Goal: Find specific page/section: Find specific page/section

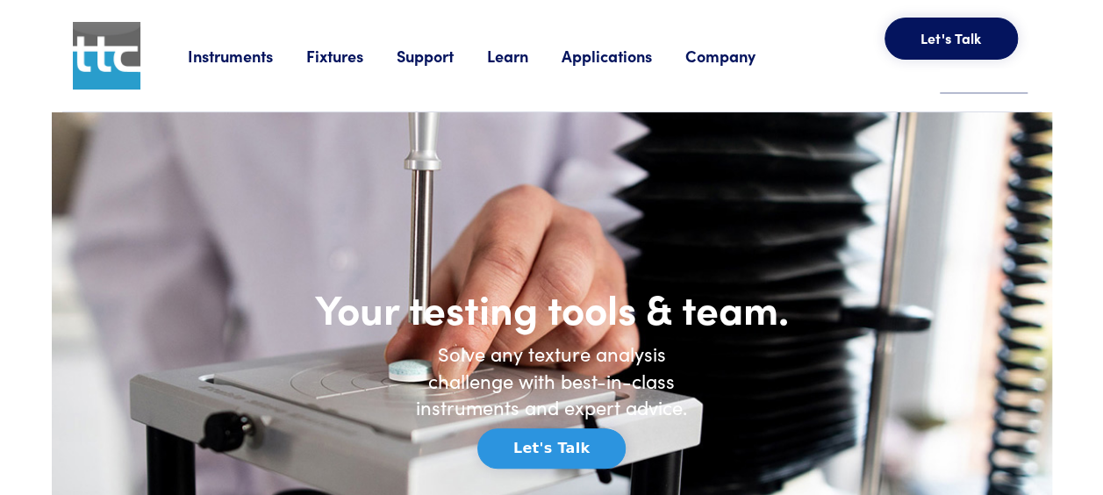
click at [351, 55] on link "Fixtures" at bounding box center [351, 56] width 90 height 22
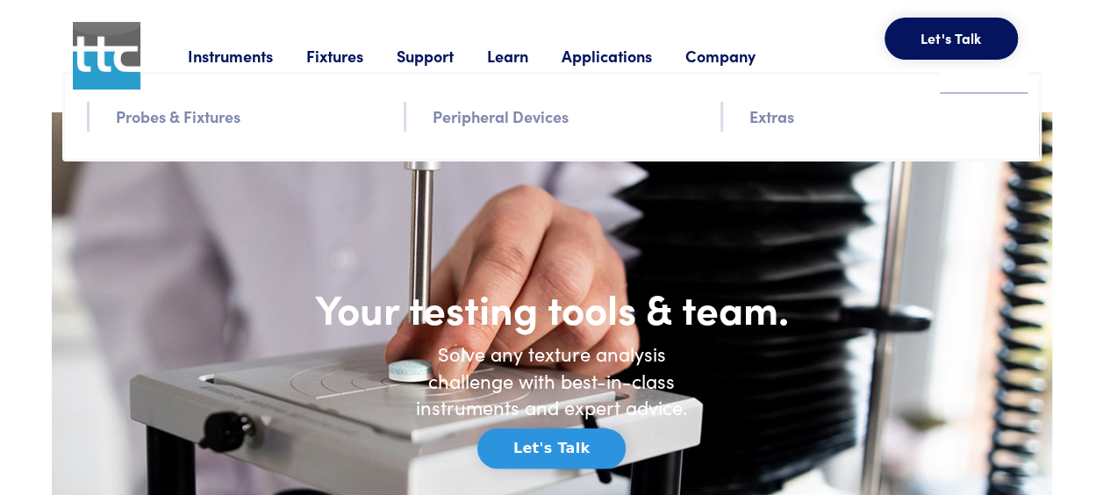
click at [219, 111] on link "Probes & Fixtures" at bounding box center [178, 116] width 125 height 25
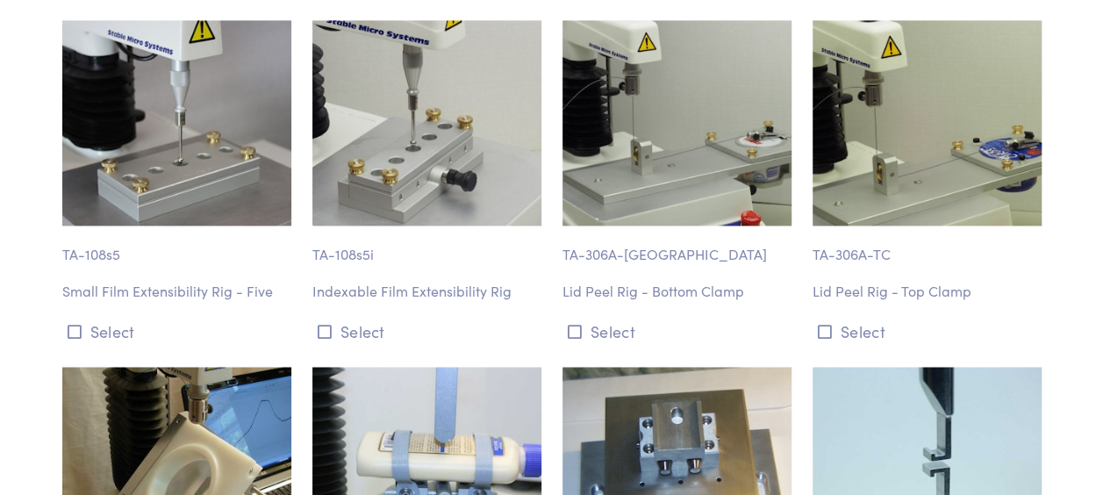
scroll to position [18074, 0]
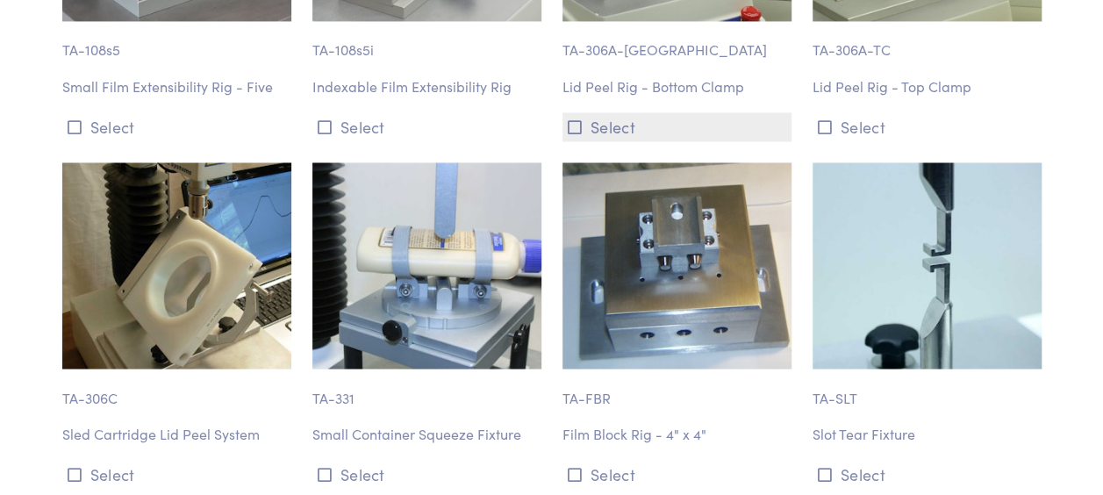
scroll to position [18074, 0]
